Goal: Find specific page/section: Locate a particular part of the current website

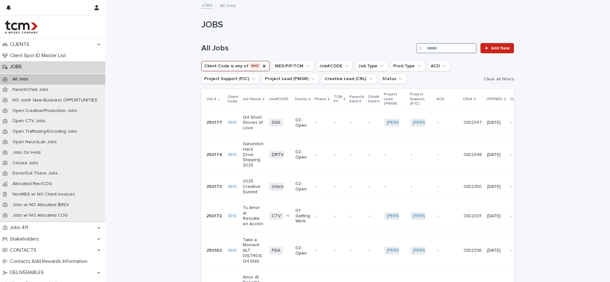
click at [434, 47] on input "Search" at bounding box center [446, 48] width 61 height 10
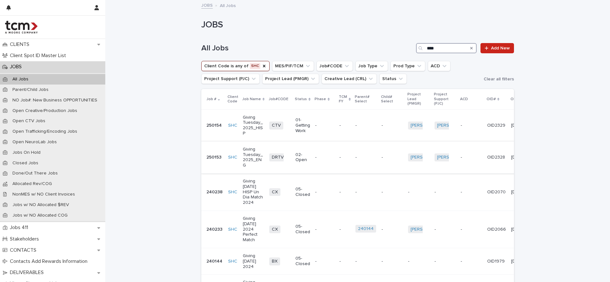
type input "****"
click at [250, 159] on p "Giving Tuesday_2025_ENG" at bounding box center [253, 157] width 21 height 21
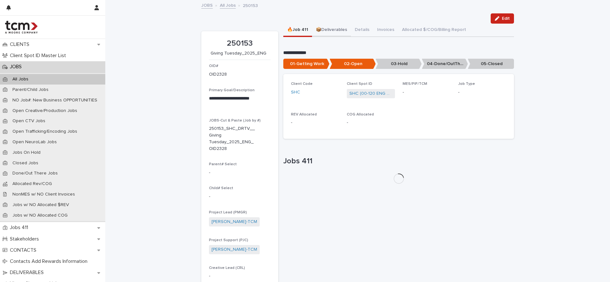
click at [336, 28] on button "📦Deliverables" at bounding box center [331, 30] width 39 height 13
